Goal: Transaction & Acquisition: Purchase product/service

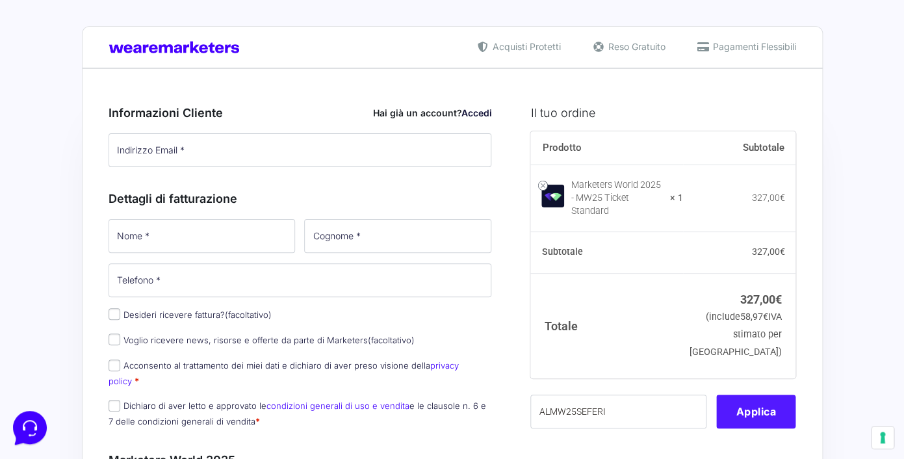
type input "ALMW25SEFERI"
click at [736, 404] on button "Applica" at bounding box center [755, 412] width 79 height 34
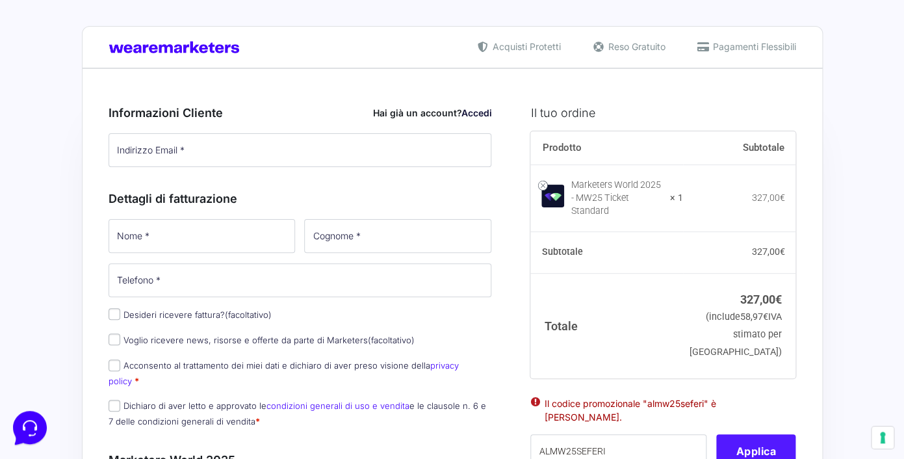
click at [777, 402] on ul "Il codice promozionale "almw25seferi" è [PERSON_NAME]." at bounding box center [662, 415] width 265 height 40
click at [543, 183] on link at bounding box center [543, 186] width 10 height 10
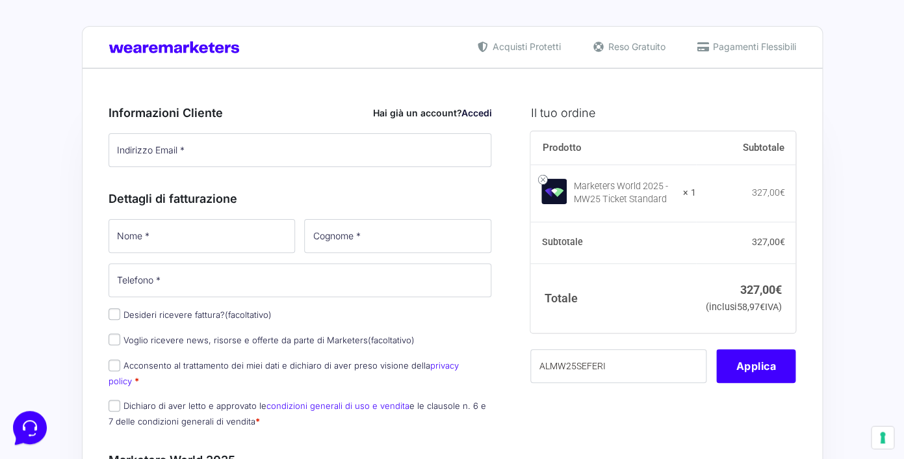
type input "ALMW25SEFERI"
click at [777, 400] on div "Prodotto Subtotale Marketers World 2025 - MW25 Ticket Standard × 1 327,00 € Sub…" at bounding box center [662, 265] width 265 height 268
click at [769, 383] on button "Applica" at bounding box center [755, 366] width 79 height 34
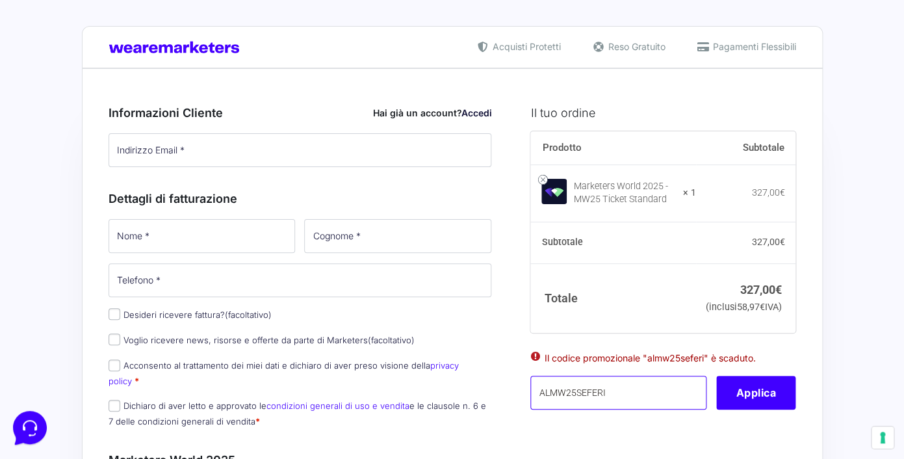
drag, startPoint x: 640, startPoint y: 404, endPoint x: 489, endPoint y: 412, distance: 151.0
click at [530, 409] on input "ALMW25SEFERI" at bounding box center [618, 393] width 176 height 34
click at [586, 409] on input "ALMW25SEFERI" at bounding box center [618, 393] width 176 height 34
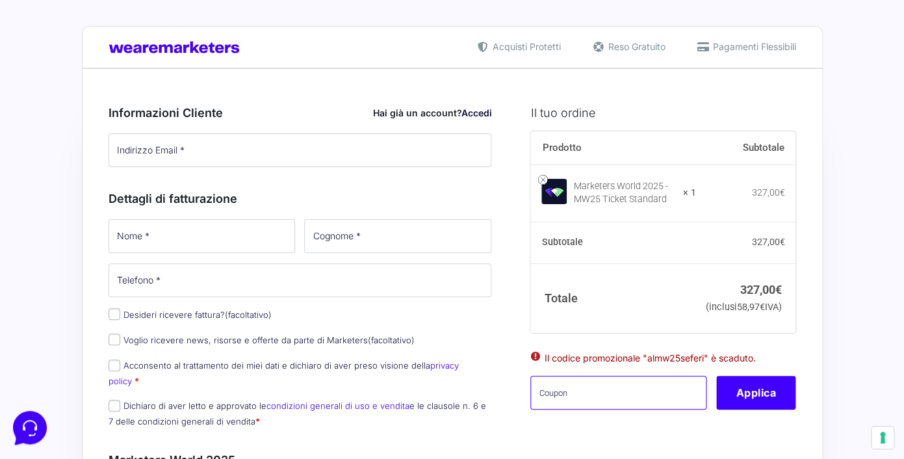
paste input "ALMW25SEFERI"
type input "ALMW25SEFERI"
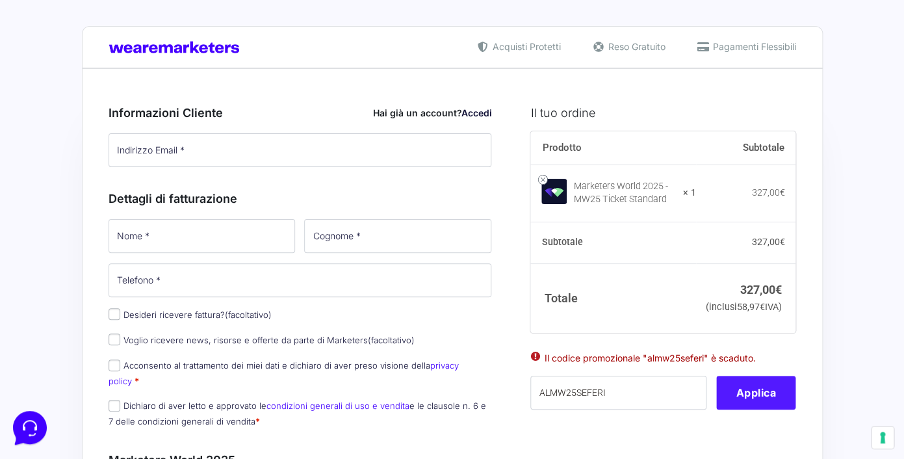
click at [740, 409] on button "Applica" at bounding box center [755, 393] width 79 height 34
click at [771, 409] on button "Applica" at bounding box center [755, 393] width 79 height 34
click at [760, 409] on button "Applica" at bounding box center [755, 393] width 79 height 34
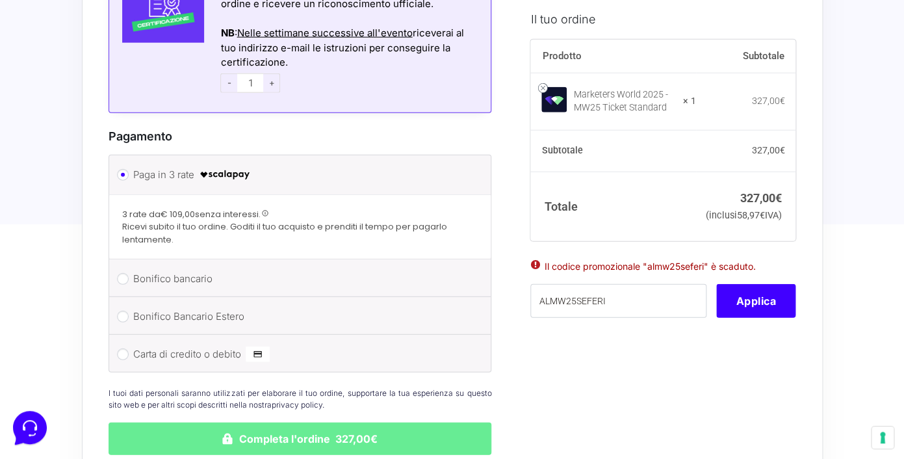
scroll to position [1262, 0]
